Goal: Understand process/instructions: Learn about a topic

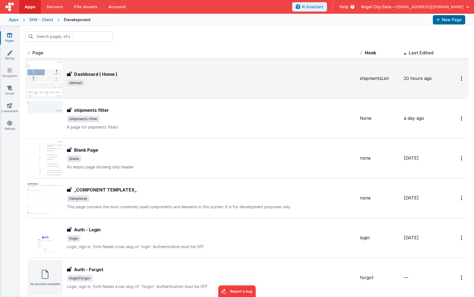
click at [96, 76] on h3 "Dashboard ( Home )" at bounding box center [95, 74] width 43 height 7
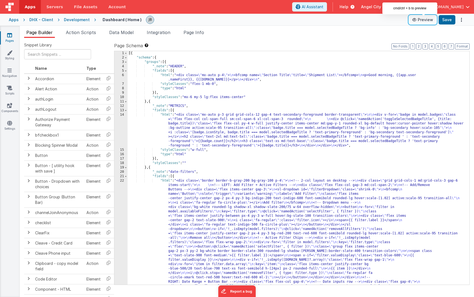
click at [417, 24] on button "Preview" at bounding box center [422, 19] width 27 height 9
click at [9, 106] on icon at bounding box center [9, 105] width 5 height 5
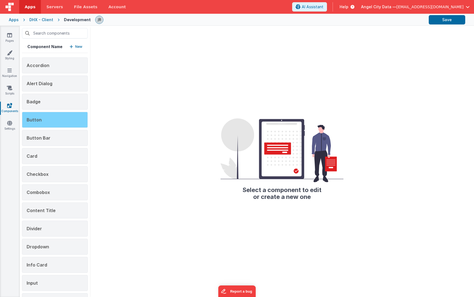
click at [72, 123] on div "Button" at bounding box center [55, 120] width 66 height 16
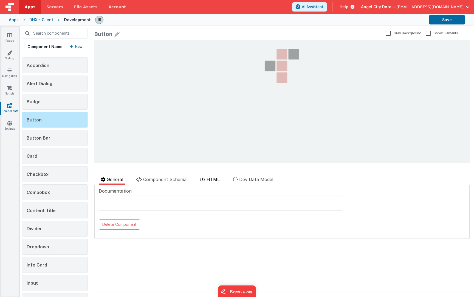
click at [211, 177] on span "HTML" at bounding box center [213, 178] width 13 height 5
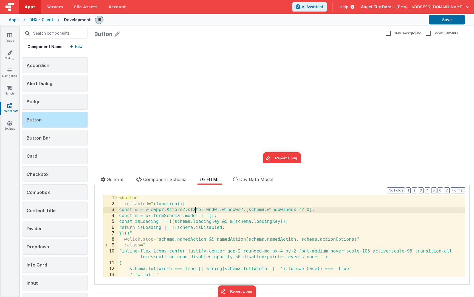
click at [196, 211] on div "< button :disabled = "(function(){ const w = vueapp?.$store?.state?.wndw?.windo…" at bounding box center [291, 242] width 347 height 94
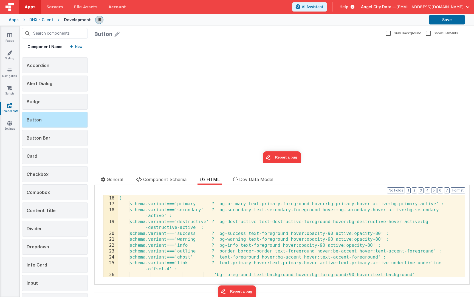
scroll to position [107, 0]
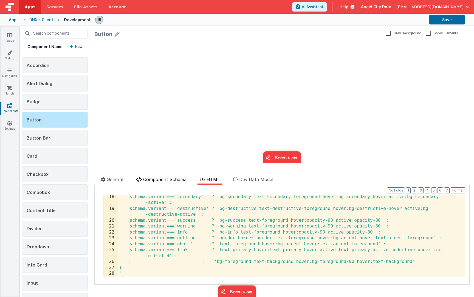
click at [163, 181] on span "Component Schema" at bounding box center [164, 178] width 43 height 5
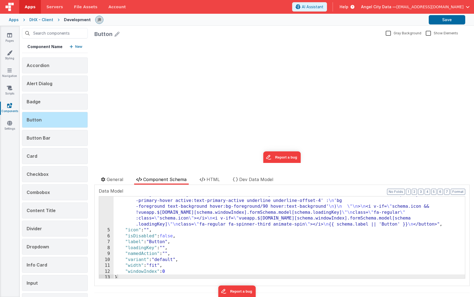
scroll to position [107, 0]
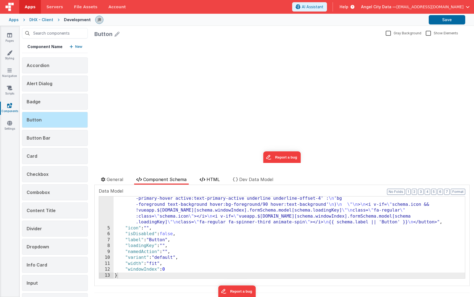
click at [212, 178] on span "HTML" at bounding box center [213, 178] width 13 height 5
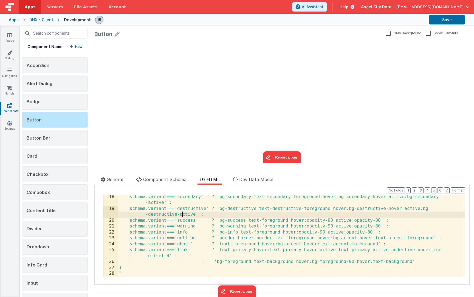
click at [181, 213] on div "schema.variant==='secondary' ? 'bg-secondary text-secondary-foreground hover:bg…" at bounding box center [291, 244] width 347 height 100
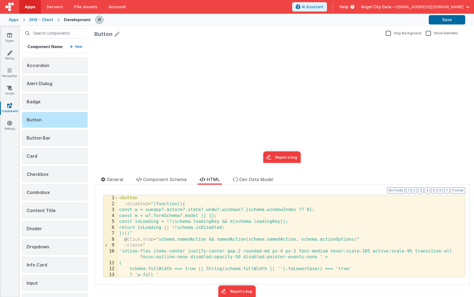
scroll to position [0, 0]
